Goal: Task Accomplishment & Management: Use online tool/utility

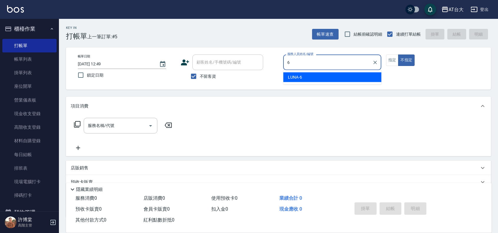
type input "LUNA-6"
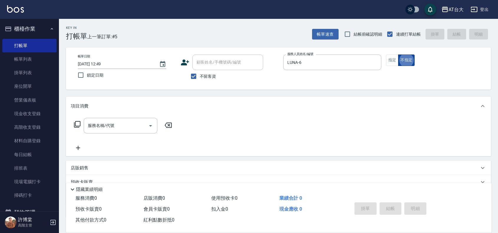
type button "false"
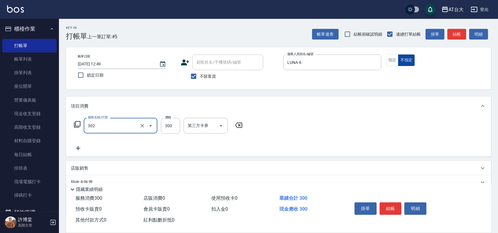
type input "剪髮(302)"
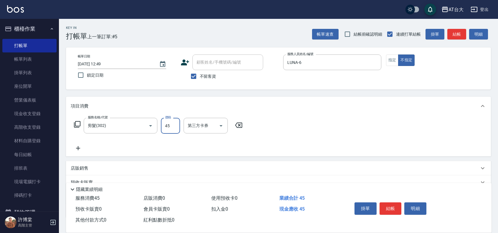
type input "450"
click at [393, 203] on button "結帳" at bounding box center [391, 209] width 22 height 12
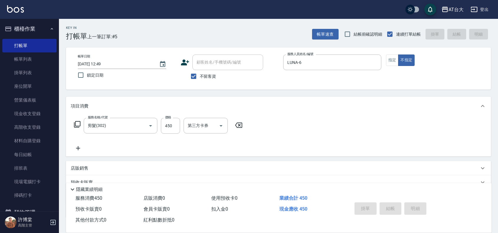
type input "[DATE] 14:04"
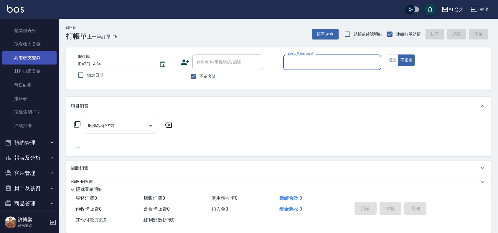
scroll to position [106, 0]
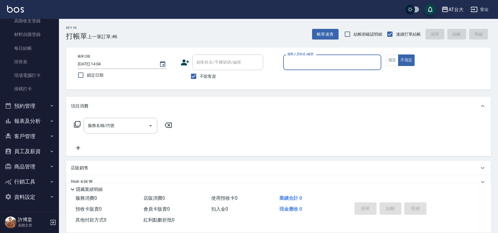
click at [29, 119] on button "報表及分析" at bounding box center [29, 121] width 54 height 15
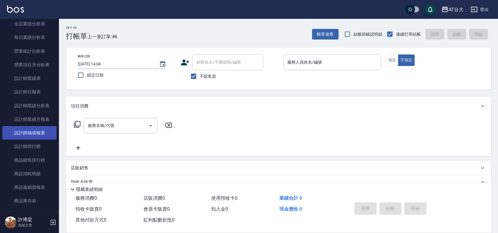
scroll to position [365, 0]
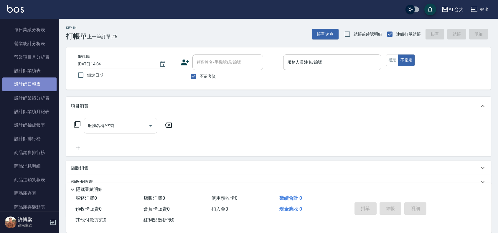
click at [35, 88] on link "設計師日報表" at bounding box center [29, 85] width 54 height 14
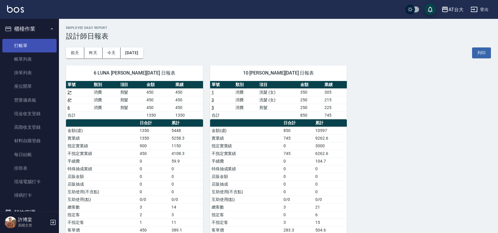
click at [22, 49] on link "打帳單" at bounding box center [29, 46] width 54 height 14
